Goal: Transaction & Acquisition: Purchase product/service

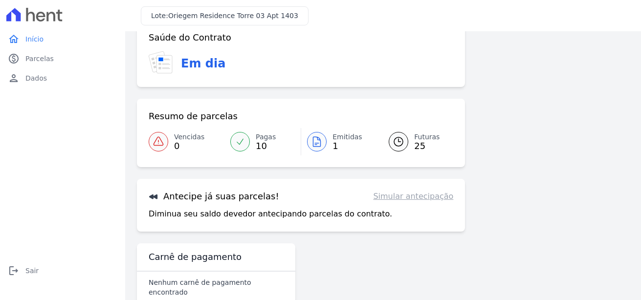
scroll to position [36, 0]
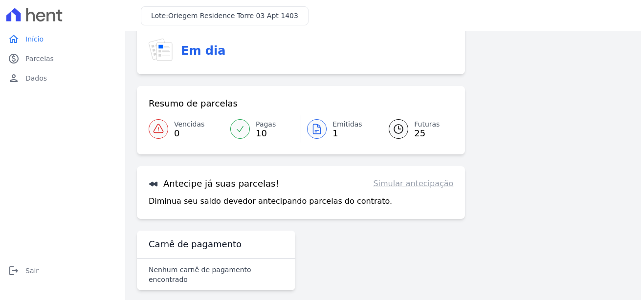
click at [403, 184] on link "Simular antecipação" at bounding box center [413, 184] width 80 height 12
click at [394, 218] on div "Antecipe já suas parcelas! Simular antecipação Diminua seu saldo devedor anteci…" at bounding box center [301, 192] width 328 height 53
click at [425, 185] on link "Simular antecipação" at bounding box center [413, 184] width 80 height 12
click at [25, 61] on link "paid Parcelas" at bounding box center [62, 59] width 117 height 20
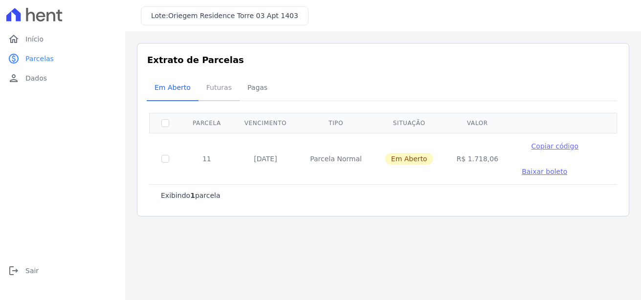
click at [218, 86] on span "Futuras" at bounding box center [218, 88] width 37 height 20
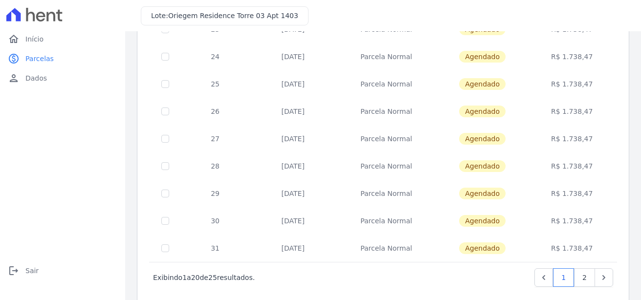
scroll to position [437, 0]
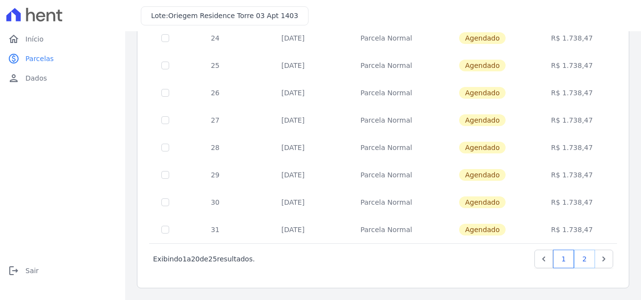
click at [577, 263] on link "2" at bounding box center [584, 259] width 21 height 19
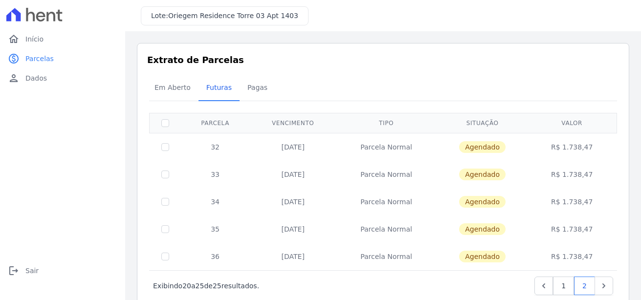
scroll to position [27, 0]
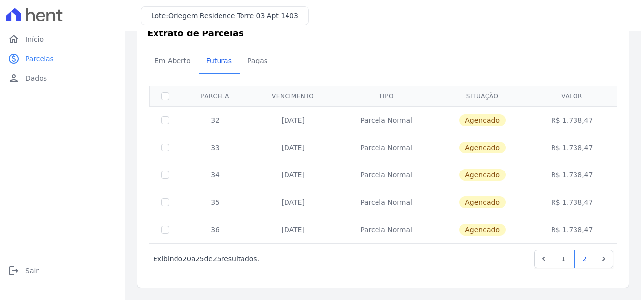
click at [166, 225] on td at bounding box center [165, 229] width 32 height 27
click at [165, 198] on input "checkbox" at bounding box center [165, 202] width 8 height 8
checkbox input "true"
click at [165, 199] on input "checkbox" at bounding box center [165, 202] width 8 height 8
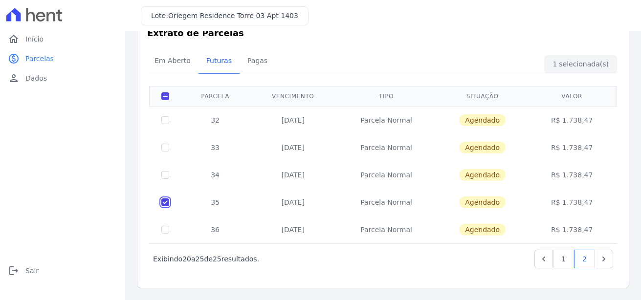
checkbox input "false"
click at [165, 175] on input "checkbox" at bounding box center [165, 175] width 8 height 8
checkbox input "true"
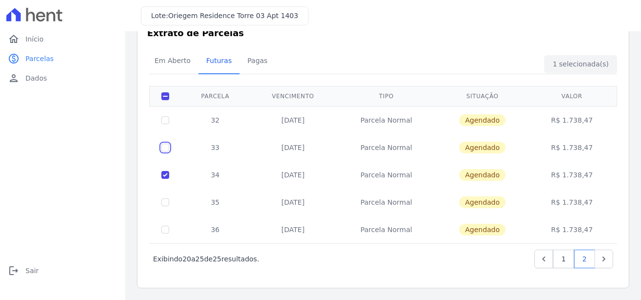
click at [164, 145] on input "checkbox" at bounding box center [165, 148] width 8 height 8
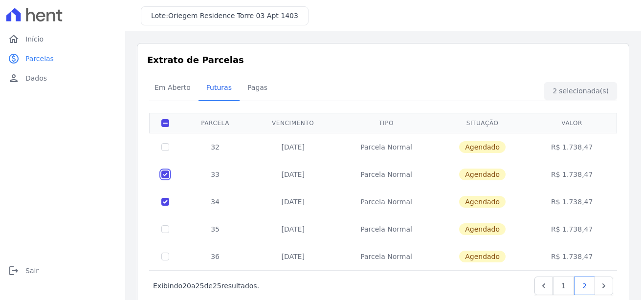
click at [165, 174] on input "checkbox" at bounding box center [165, 175] width 8 height 8
checkbox input "false"
click at [166, 203] on input "checkbox" at bounding box center [165, 202] width 8 height 8
checkbox input "false"
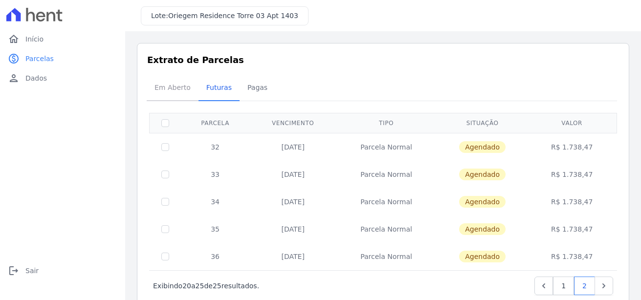
click at [169, 92] on span "Em Aberto" at bounding box center [173, 88] width 48 height 20
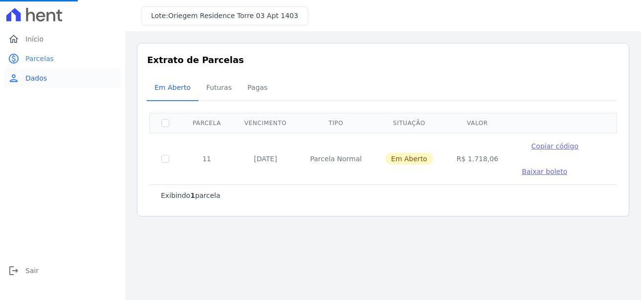
click at [36, 74] on span "Dados" at bounding box center [35, 78] width 21 height 10
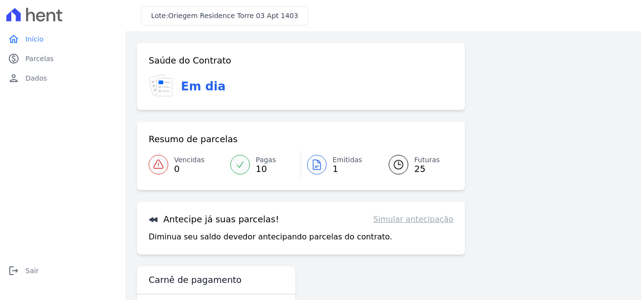
click at [395, 223] on link "Simular antecipação" at bounding box center [413, 220] width 80 height 12
click at [392, 222] on link "Simular antecipação" at bounding box center [413, 220] width 80 height 12
drag, startPoint x: 152, startPoint y: 222, endPoint x: 160, endPoint y: 226, distance: 8.7
click at [154, 222] on icon at bounding box center [154, 219] width 10 height 10
click at [180, 225] on h3 "Antecipe já suas parcelas!" at bounding box center [214, 220] width 130 height 12
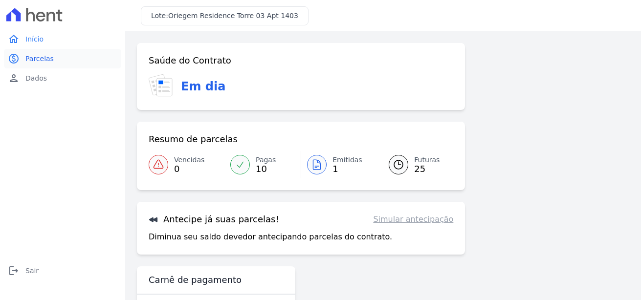
click at [52, 63] on link "paid Parcelas" at bounding box center [62, 59] width 117 height 20
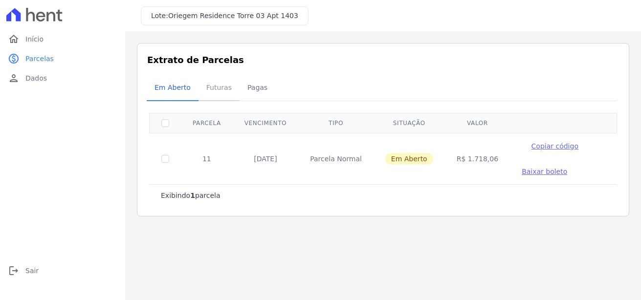
click at [212, 89] on span "Futuras" at bounding box center [218, 88] width 37 height 20
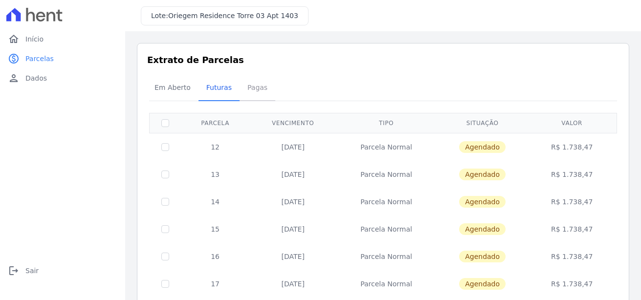
click at [254, 88] on span "Pagas" at bounding box center [257, 88] width 32 height 20
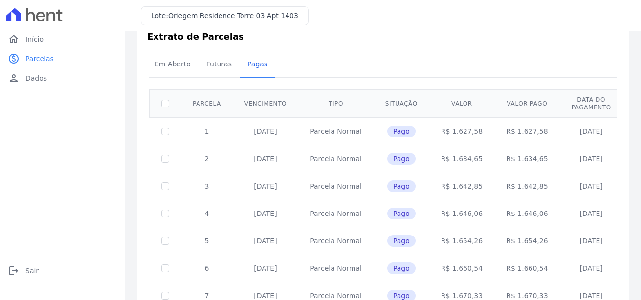
scroll to position [12, 0]
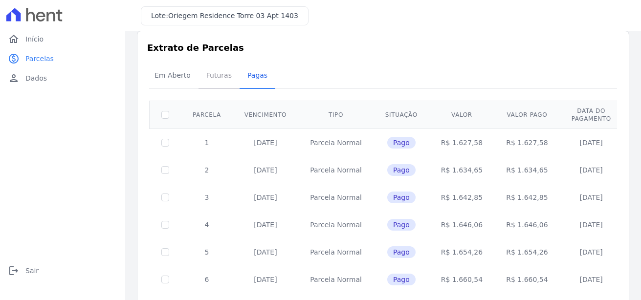
click at [217, 76] on span "Futuras" at bounding box center [218, 75] width 37 height 20
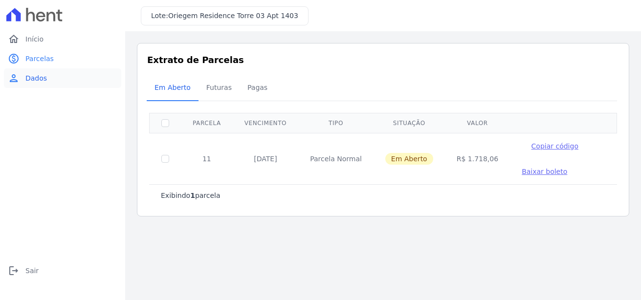
click at [37, 74] on span "Dados" at bounding box center [35, 78] width 21 height 10
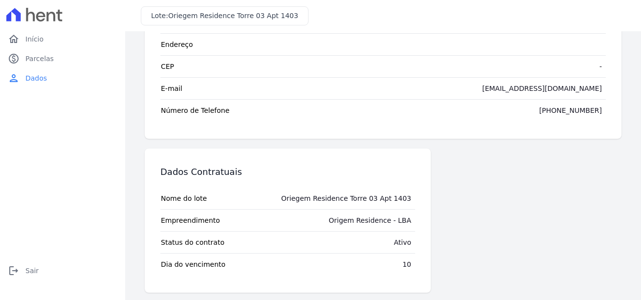
scroll to position [102, 0]
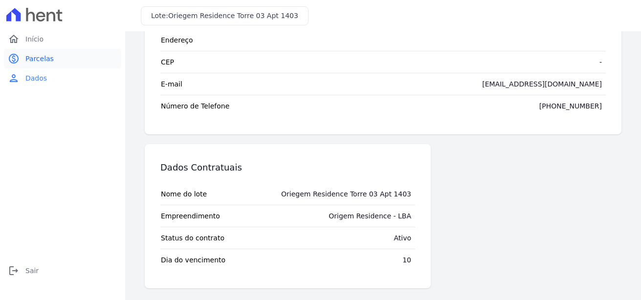
click at [43, 61] on span "Parcelas" at bounding box center [39, 59] width 28 height 10
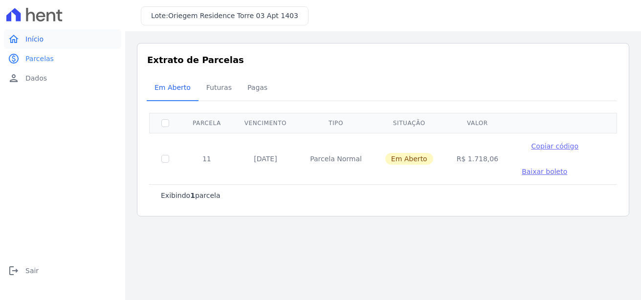
click at [35, 38] on span "Início" at bounding box center [34, 39] width 18 height 10
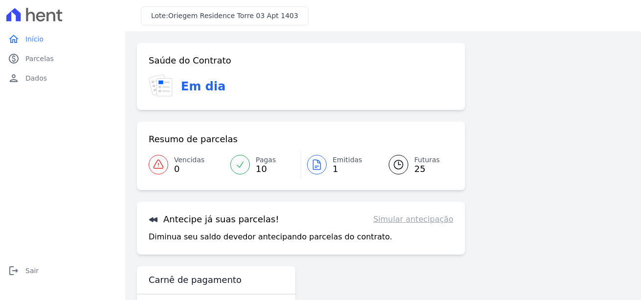
click at [407, 164] on link "Futuras 25" at bounding box center [415, 164] width 76 height 27
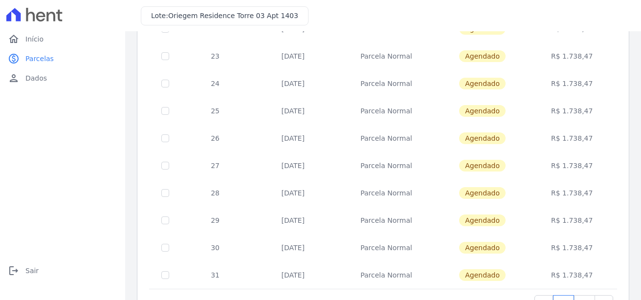
scroll to position [437, 0]
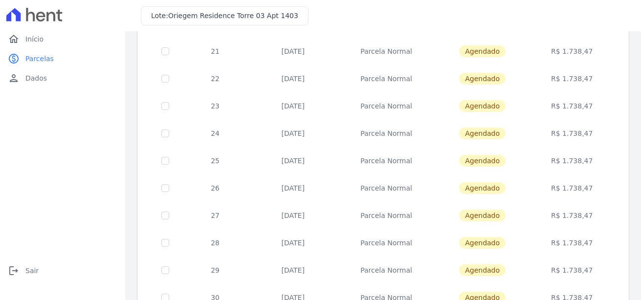
scroll to position [437, 0]
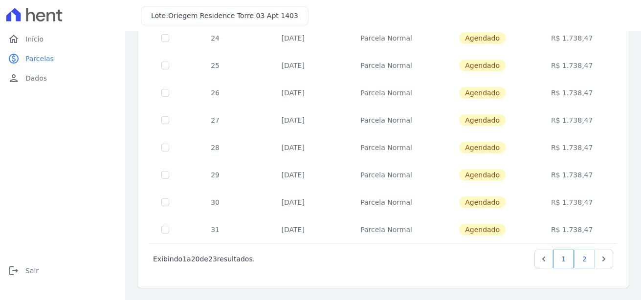
click at [576, 259] on link "2" at bounding box center [584, 259] width 21 height 19
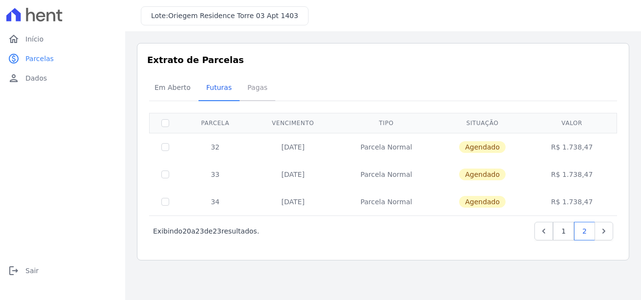
click at [249, 89] on span "Pagas" at bounding box center [257, 88] width 32 height 20
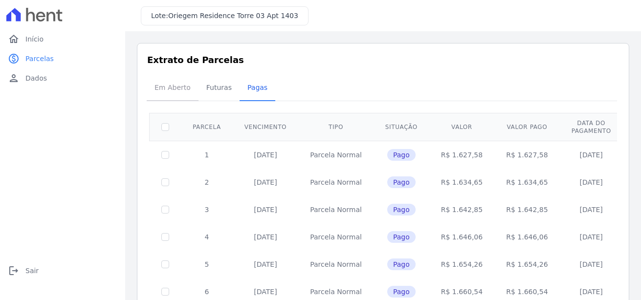
click at [171, 92] on span "Em Aberto" at bounding box center [173, 88] width 48 height 20
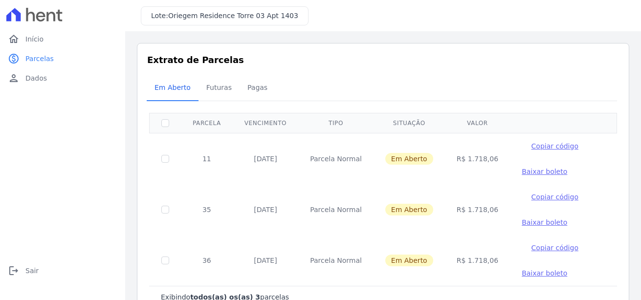
scroll to position [30, 0]
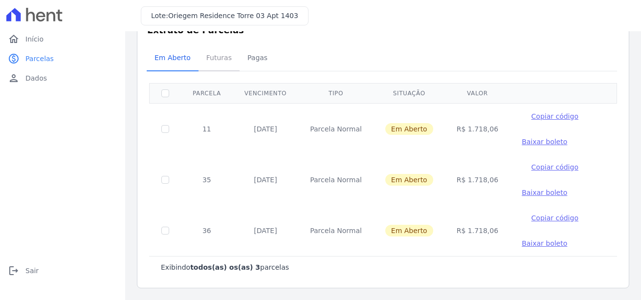
click at [215, 56] on span "Futuras" at bounding box center [218, 58] width 37 height 20
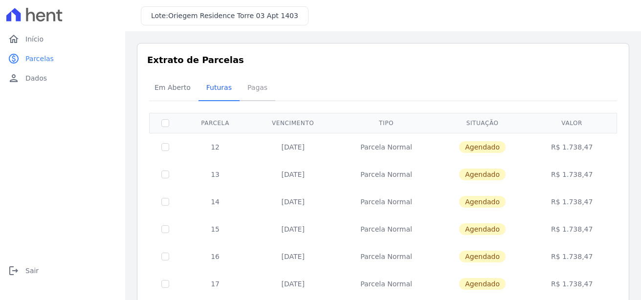
click at [256, 87] on span "Pagas" at bounding box center [257, 88] width 32 height 20
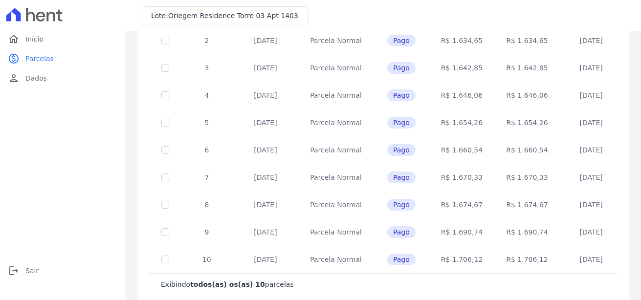
scroll to position [159, 0]
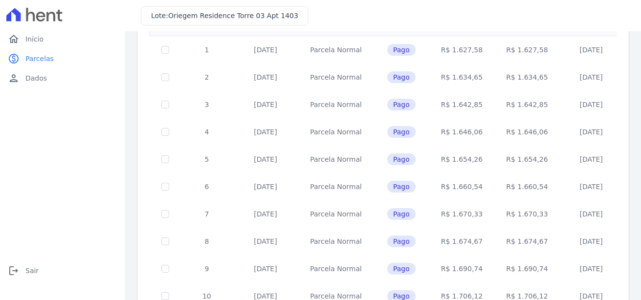
scroll to position [159, 0]
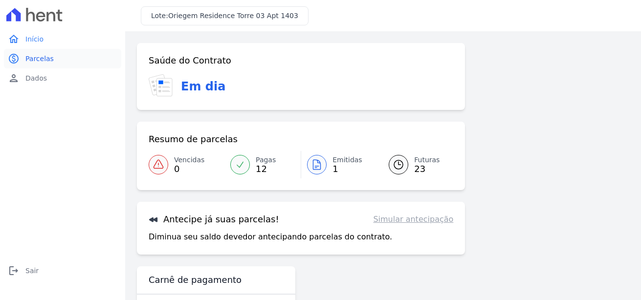
click at [38, 56] on span "Parcelas" at bounding box center [39, 59] width 28 height 10
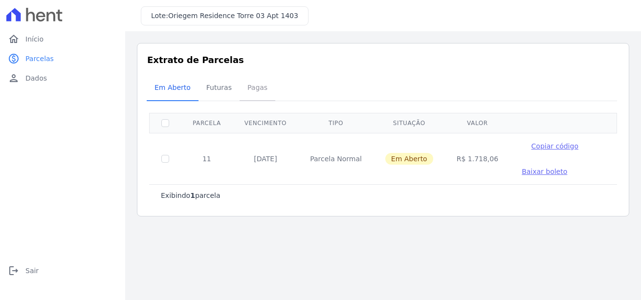
click at [251, 88] on span "Pagas" at bounding box center [257, 88] width 32 height 20
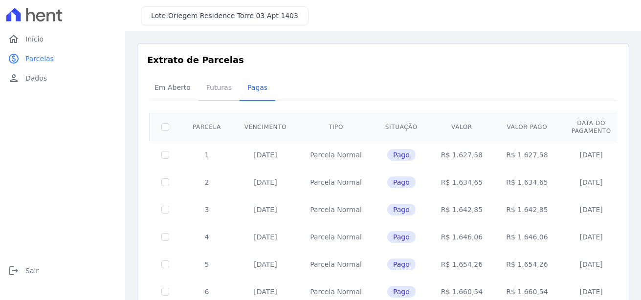
click at [216, 89] on span "Futuras" at bounding box center [218, 88] width 37 height 20
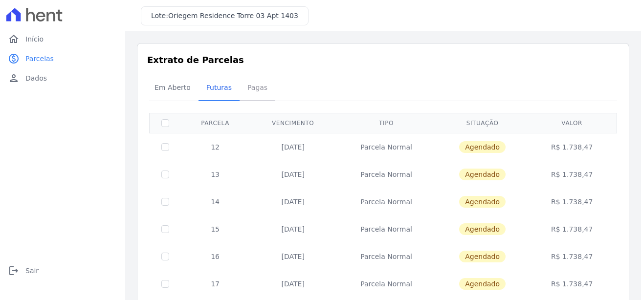
click at [245, 85] on span "Pagas" at bounding box center [257, 88] width 32 height 20
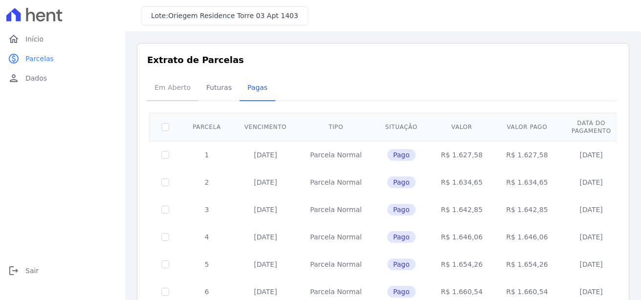
click at [172, 91] on span "Em Aberto" at bounding box center [173, 88] width 48 height 20
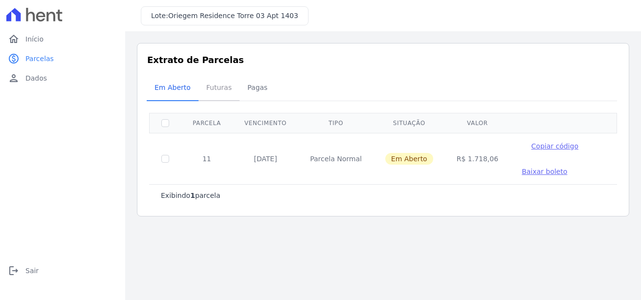
click at [220, 89] on span "Futuras" at bounding box center [218, 88] width 37 height 20
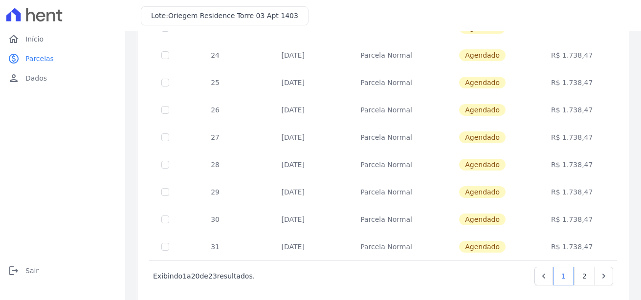
scroll to position [437, 0]
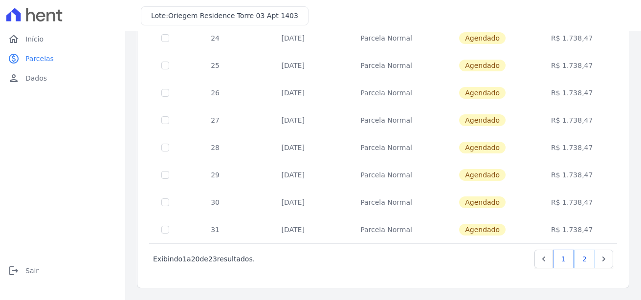
click at [578, 261] on link "2" at bounding box center [584, 259] width 21 height 19
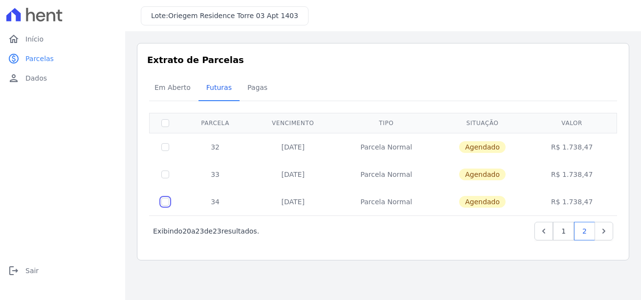
click at [166, 201] on input "checkbox" at bounding box center [165, 202] width 8 height 8
checkbox input "true"
click at [165, 174] on input "checkbox" at bounding box center [165, 175] width 8 height 8
checkbox input "true"
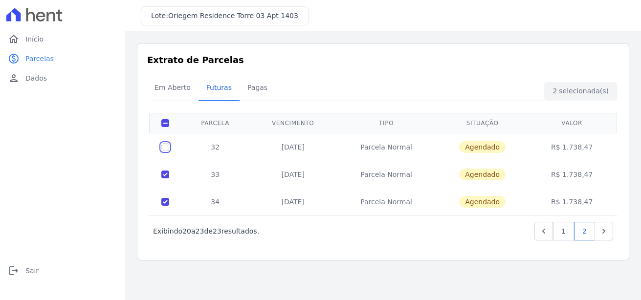
click at [167, 143] on input "checkbox" at bounding box center [165, 147] width 8 height 8
checkbox input "true"
